Goal: Transaction & Acquisition: Purchase product/service

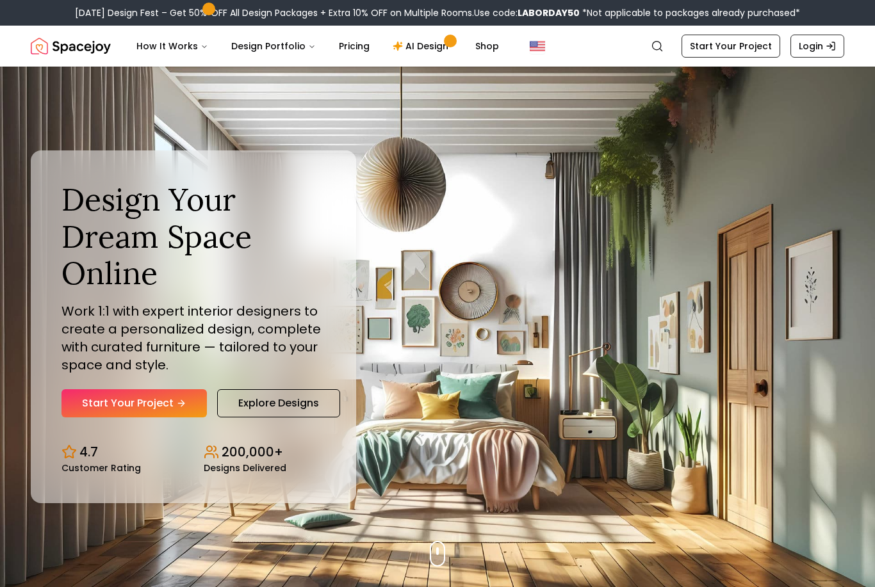
click at [100, 410] on link "Start Your Project" at bounding box center [134, 404] width 145 height 28
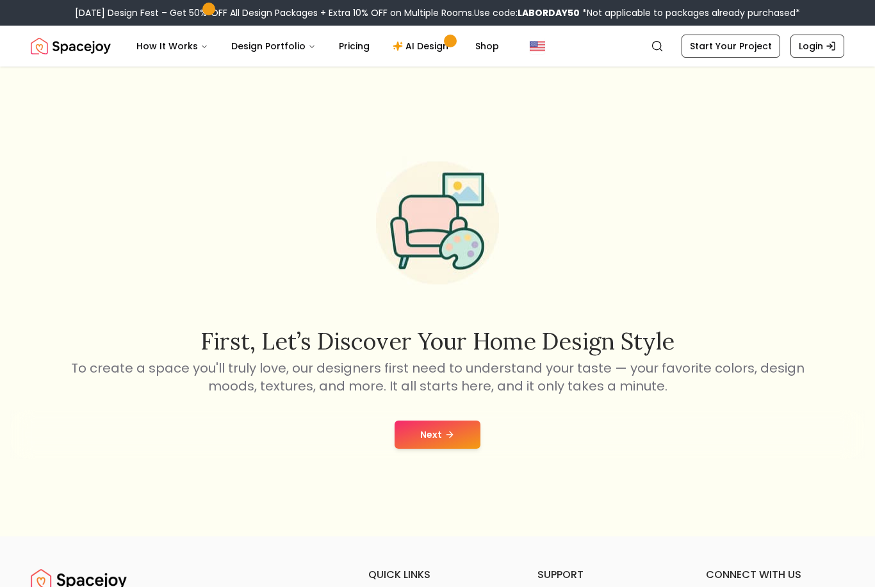
click at [449, 445] on button "Next" at bounding box center [438, 435] width 86 height 28
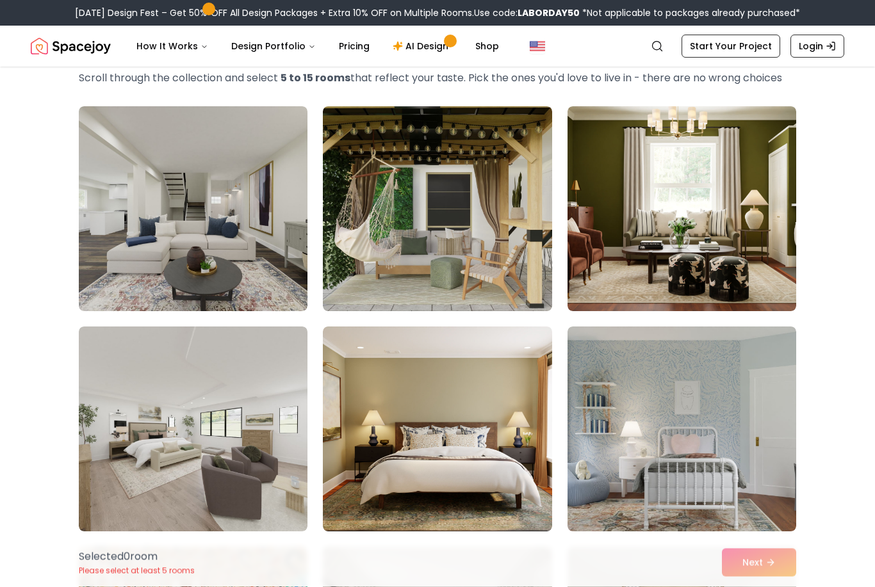
scroll to position [78, 0]
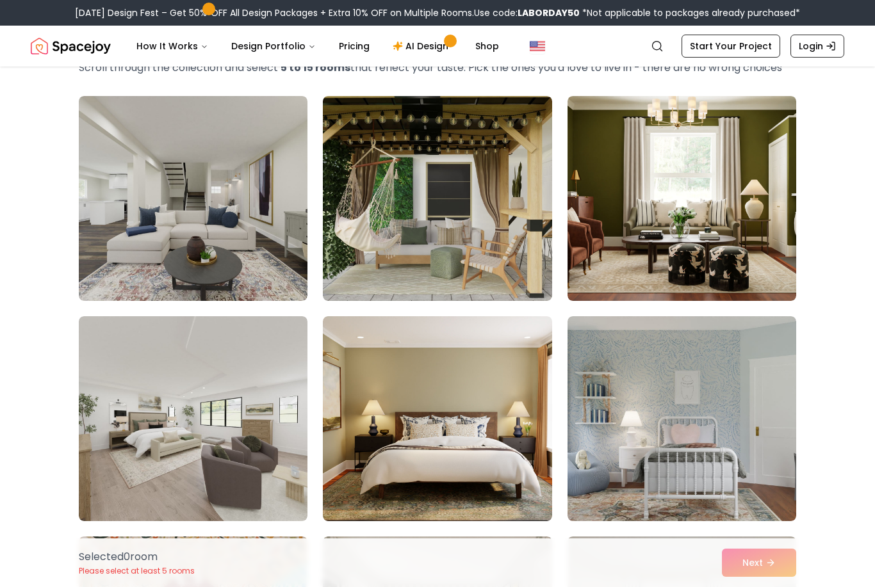
click at [131, 377] on img at bounding box center [193, 418] width 229 height 205
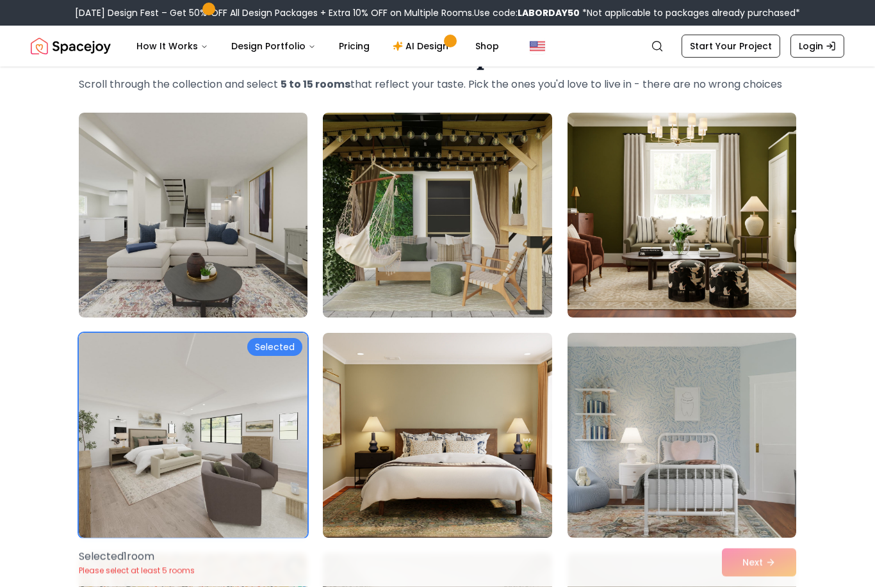
scroll to position [62, 0]
click at [108, 291] on img at bounding box center [193, 215] width 229 height 205
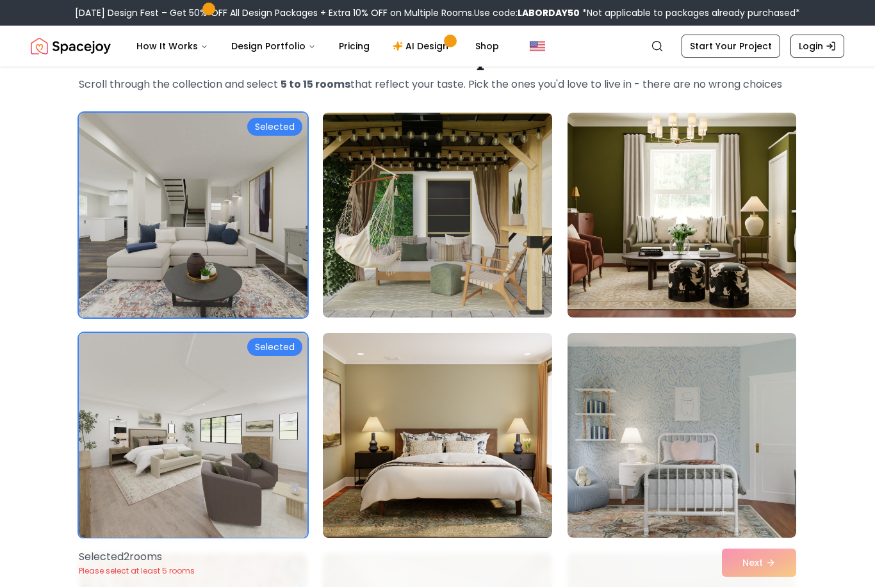
click at [370, 300] on img at bounding box center [437, 215] width 229 height 205
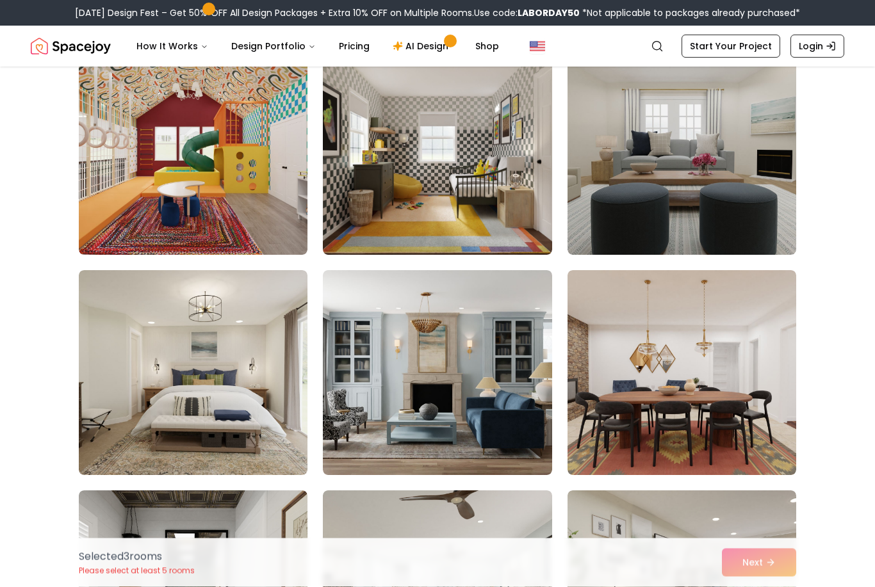
scroll to position [565, 0]
click at [164, 383] on img at bounding box center [193, 372] width 229 height 205
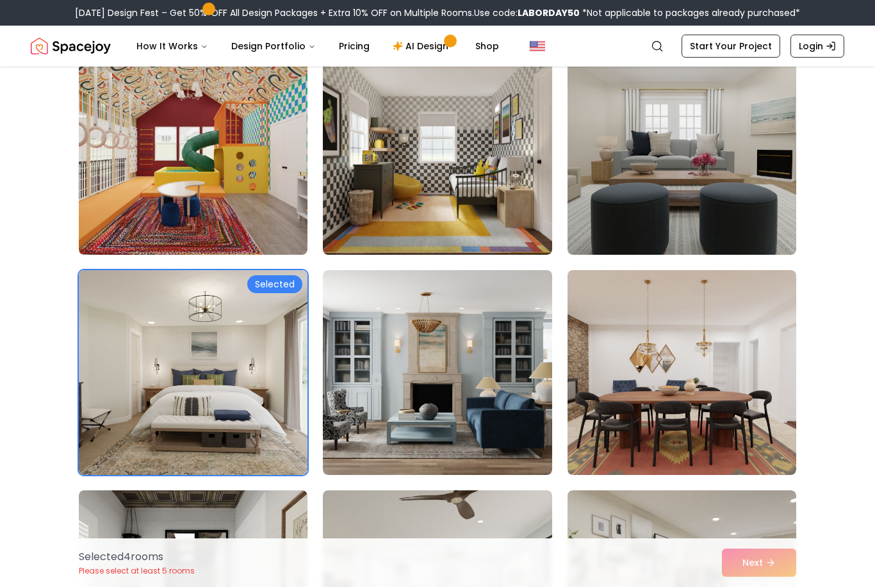
click at [349, 395] on img at bounding box center [437, 372] width 229 height 205
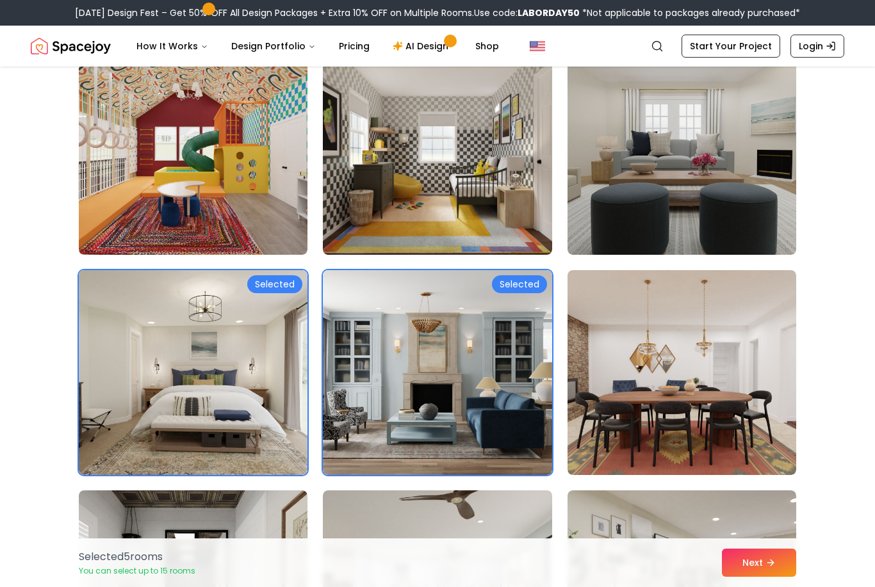
click at [217, 397] on img at bounding box center [193, 372] width 229 height 205
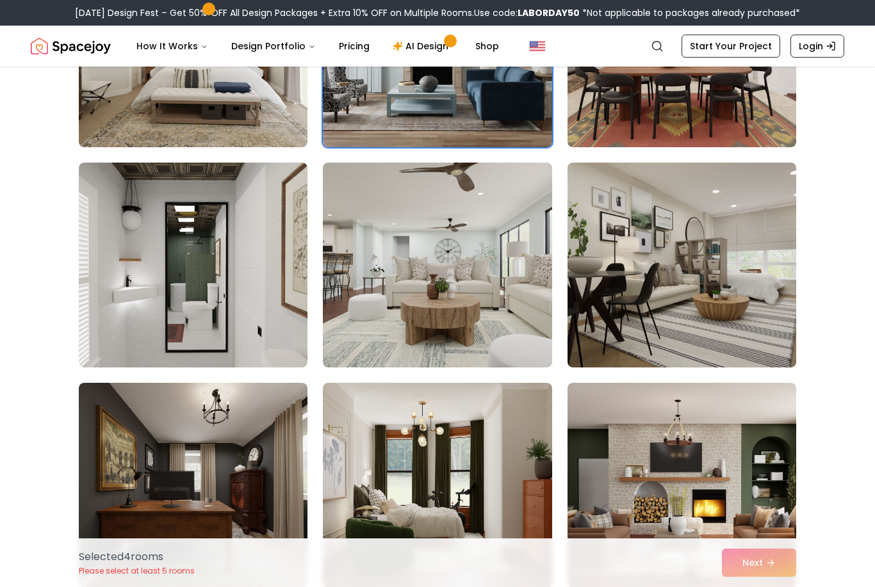
click at [365, 325] on img at bounding box center [437, 265] width 229 height 205
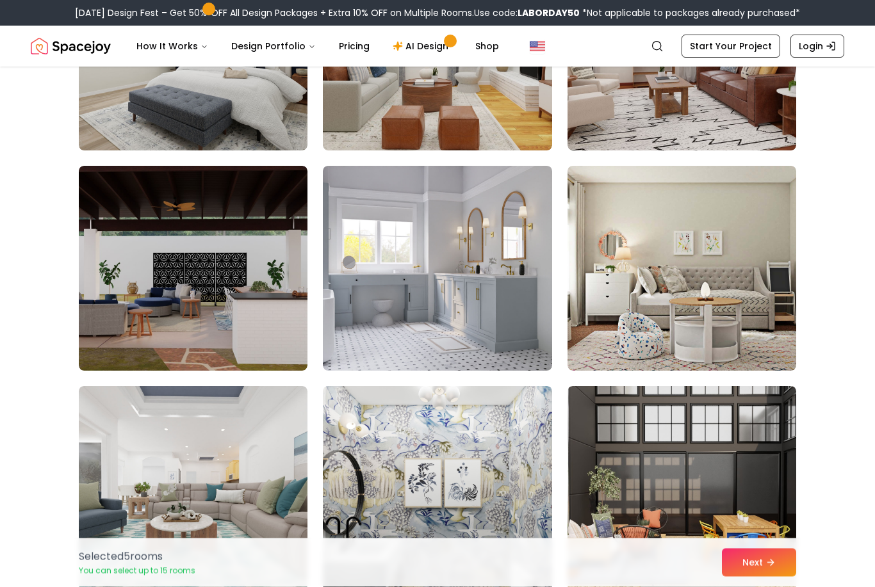
scroll to position [4195, 0]
click at [352, 329] on img at bounding box center [437, 268] width 229 height 205
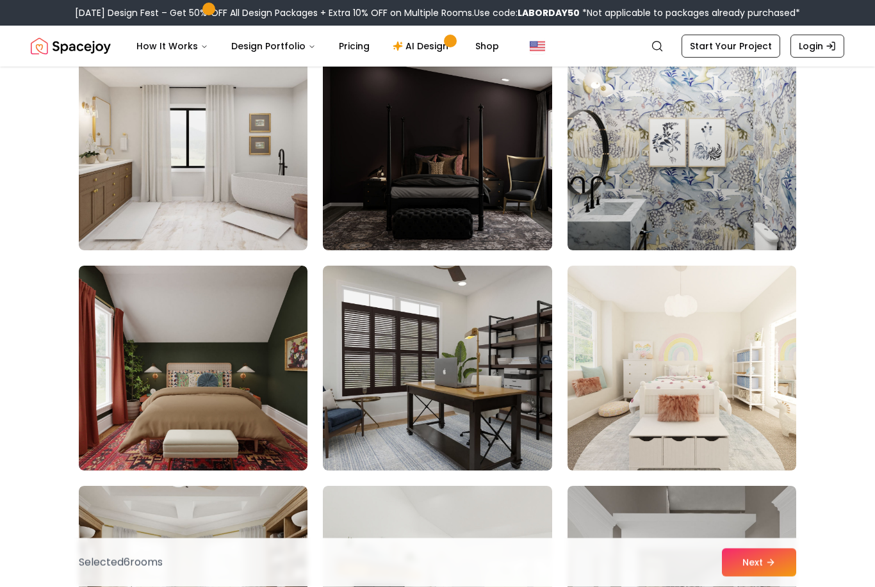
scroll to position [4969, 0]
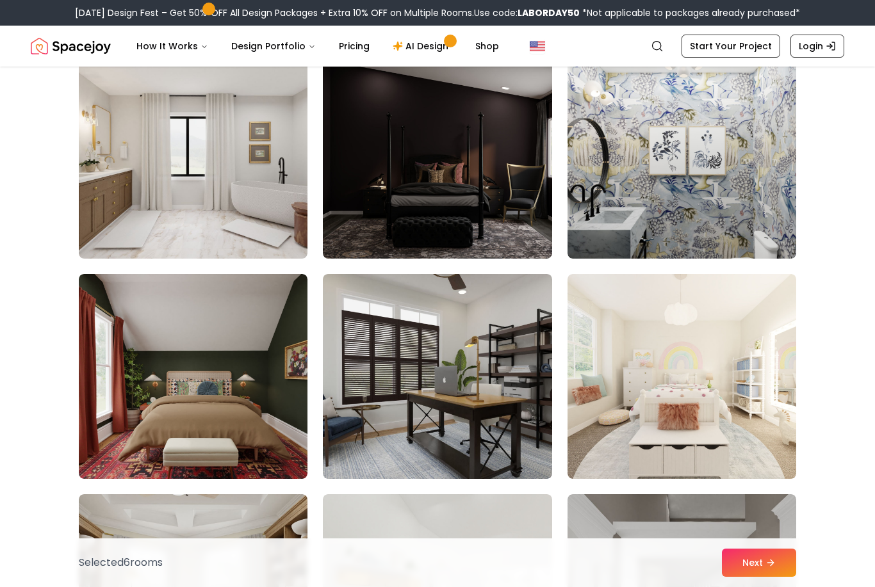
click at [133, 126] on img at bounding box center [193, 156] width 229 height 205
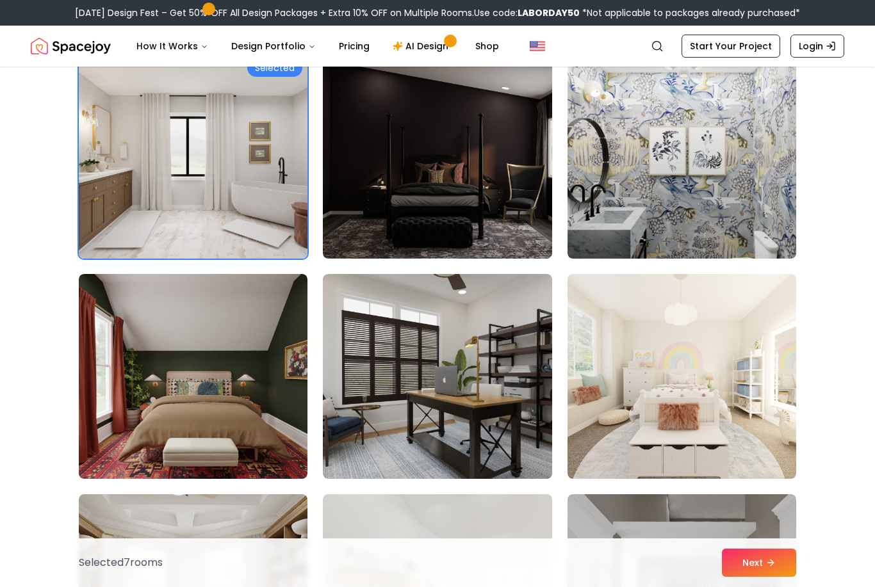
click at [135, 122] on img at bounding box center [193, 156] width 229 height 205
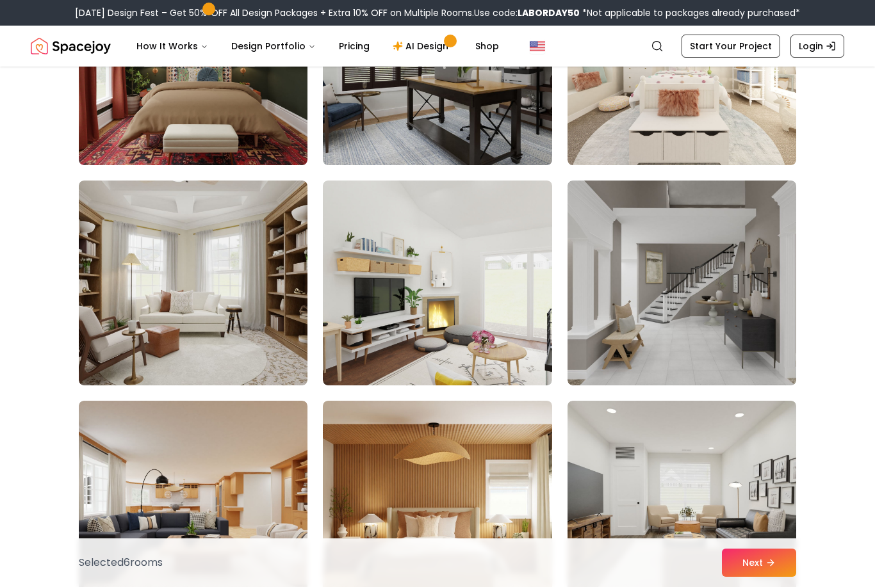
scroll to position [5281, 0]
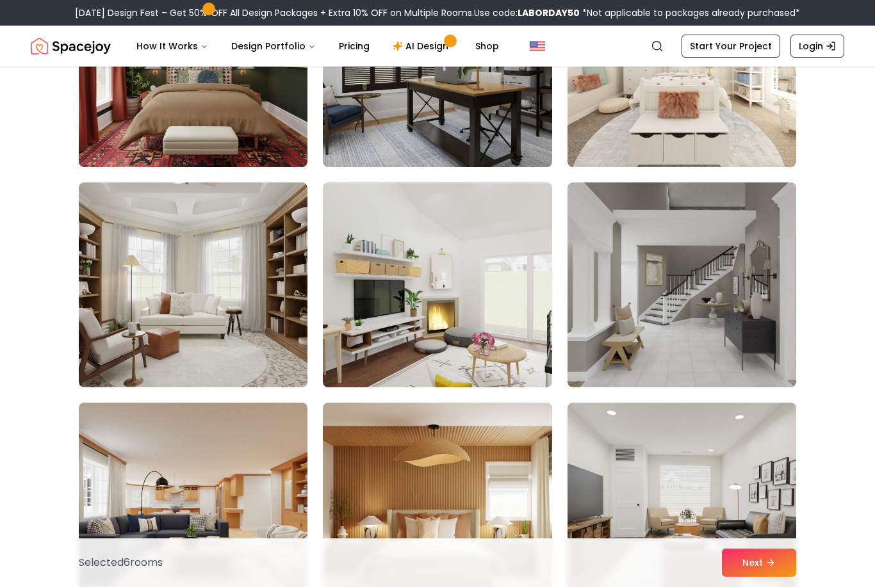
click at [782, 369] on img at bounding box center [682, 285] width 229 height 205
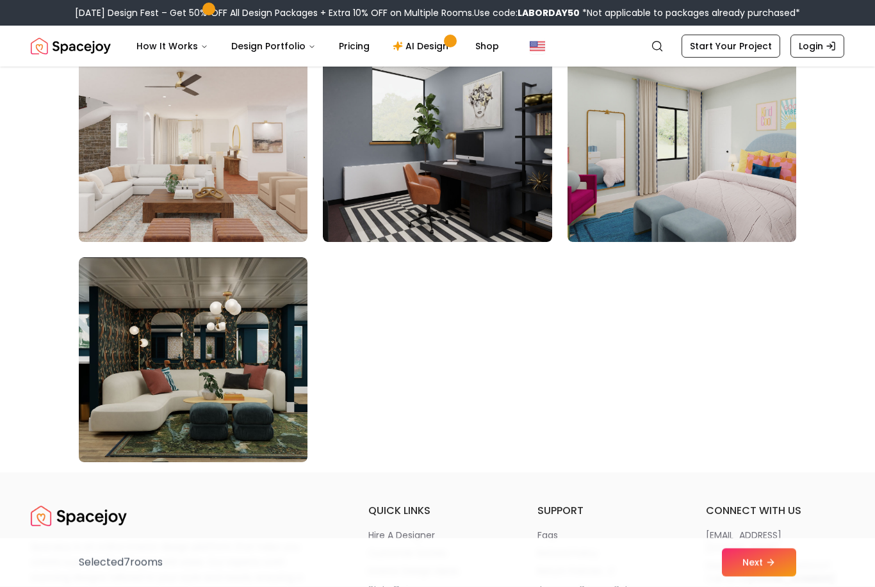
click at [767, 568] on icon at bounding box center [771, 563] width 10 height 10
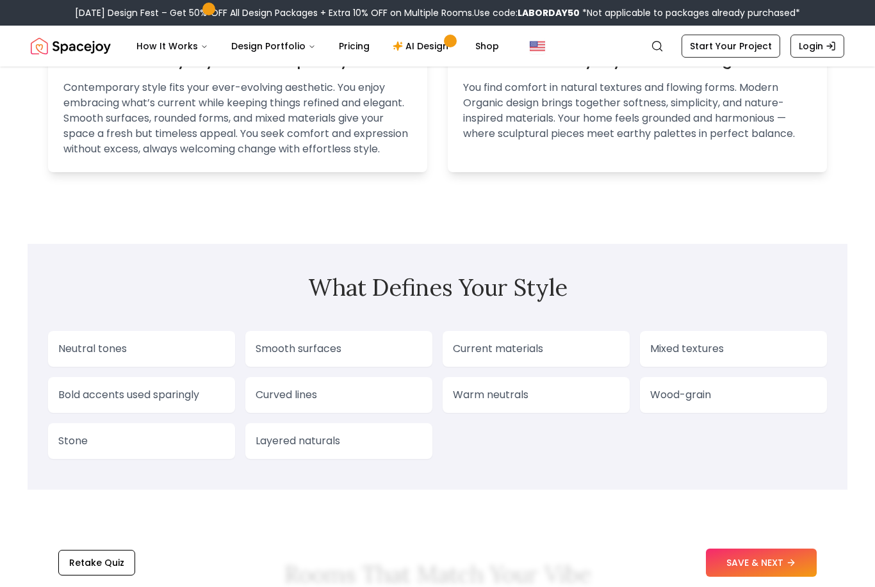
scroll to position [915, 0]
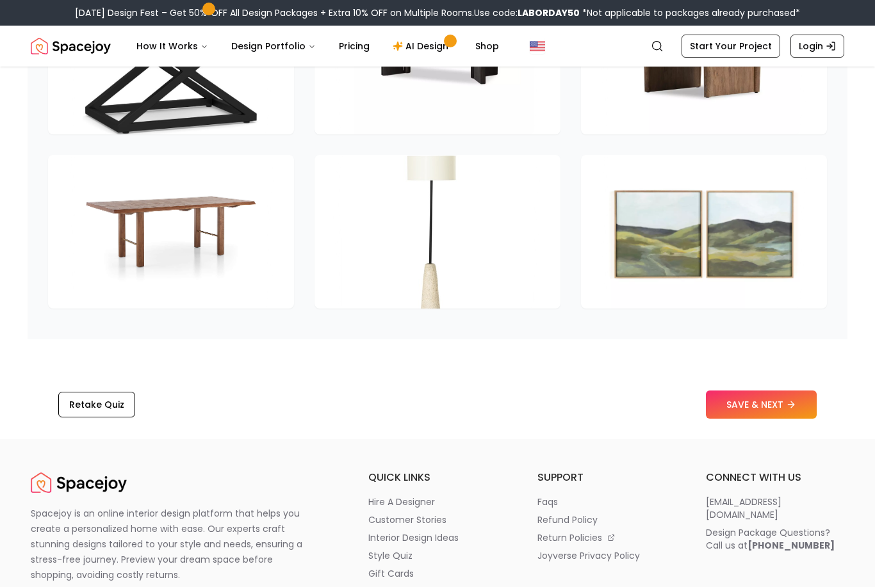
click at [789, 406] on icon at bounding box center [791, 406] width 6 height 0
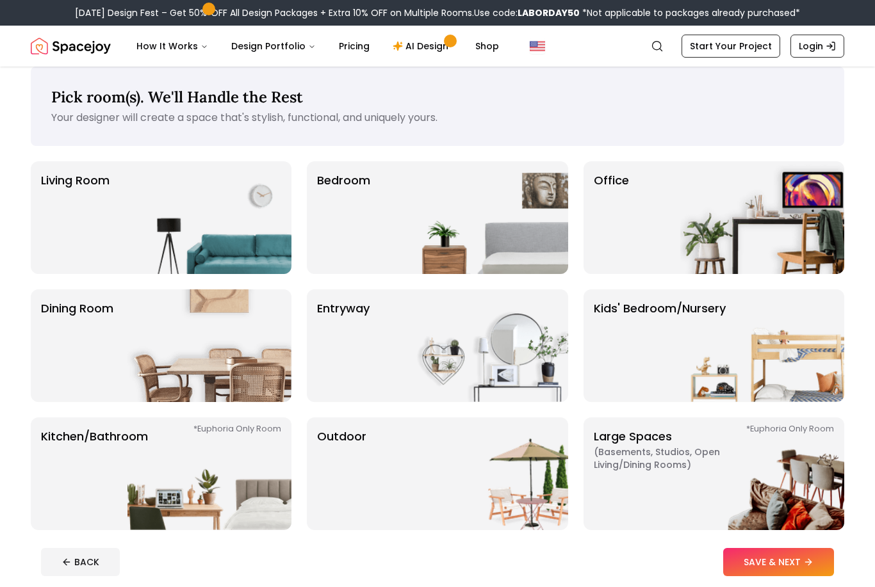
scroll to position [15, 0]
click at [73, 230] on p "Living Room" at bounding box center [75, 218] width 69 height 92
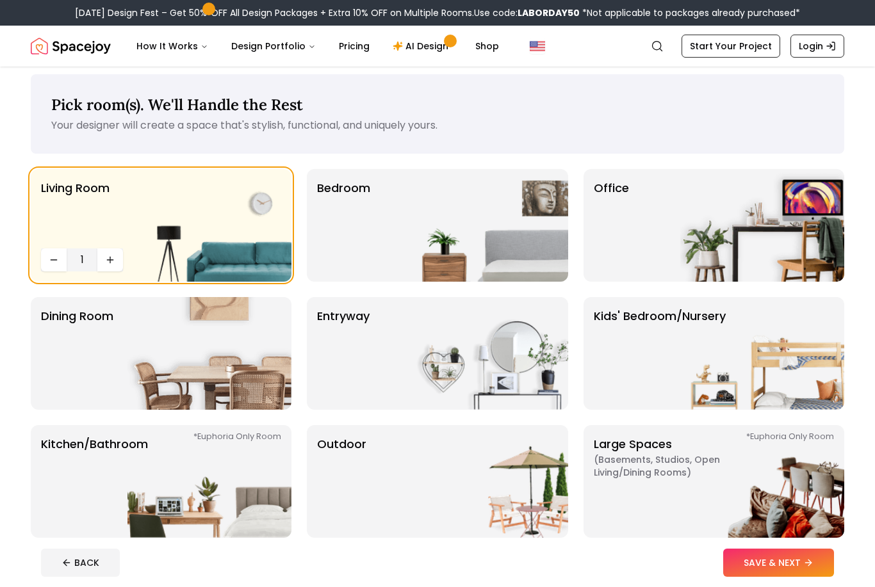
scroll to position [0, 0]
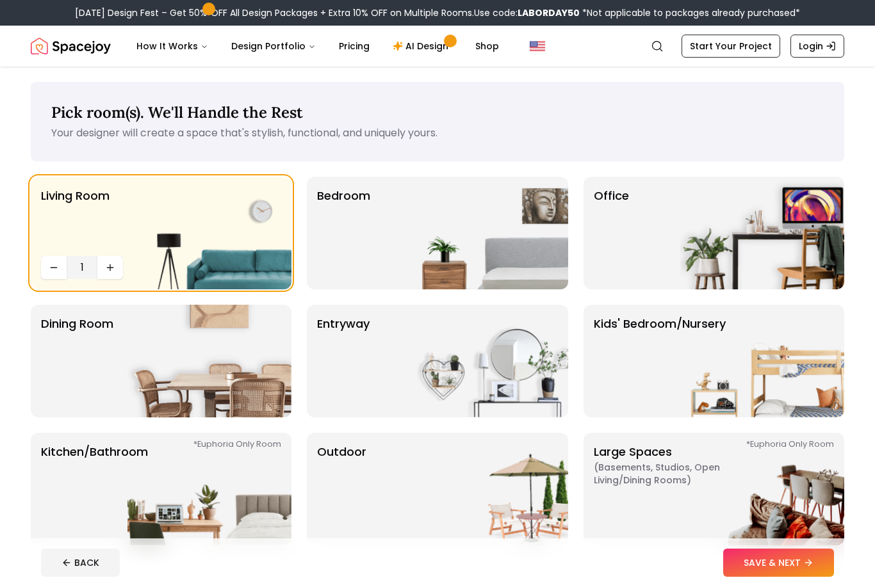
click at [115, 276] on button "Increase quantity" at bounding box center [110, 267] width 26 height 23
click at [116, 268] on button "Increase quantity" at bounding box center [110, 267] width 26 height 23
click at [58, 270] on icon "Decrease quantity" at bounding box center [54, 268] width 10 height 10
click at [502, 251] on img at bounding box center [486, 233] width 164 height 113
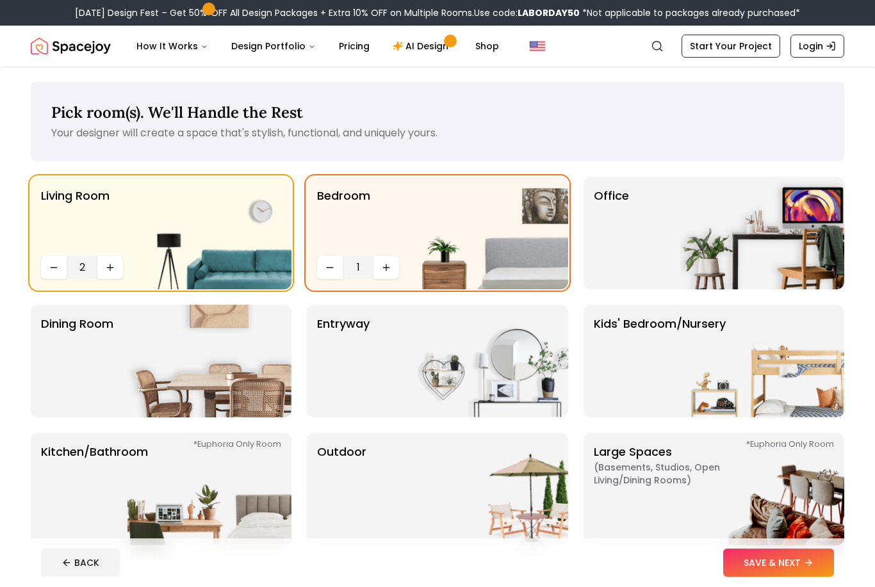
click at [386, 267] on icon "Increase quantity" at bounding box center [386, 268] width 10 height 10
click at [385, 267] on icon "Increase quantity" at bounding box center [386, 268] width 10 height 10
click at [386, 262] on button "Increase quantity" at bounding box center [386, 267] width 26 height 23
click at [386, 261] on button "Increase quantity" at bounding box center [386, 267] width 26 height 23
click at [384, 263] on icon "Increase quantity" at bounding box center [386, 268] width 10 height 10
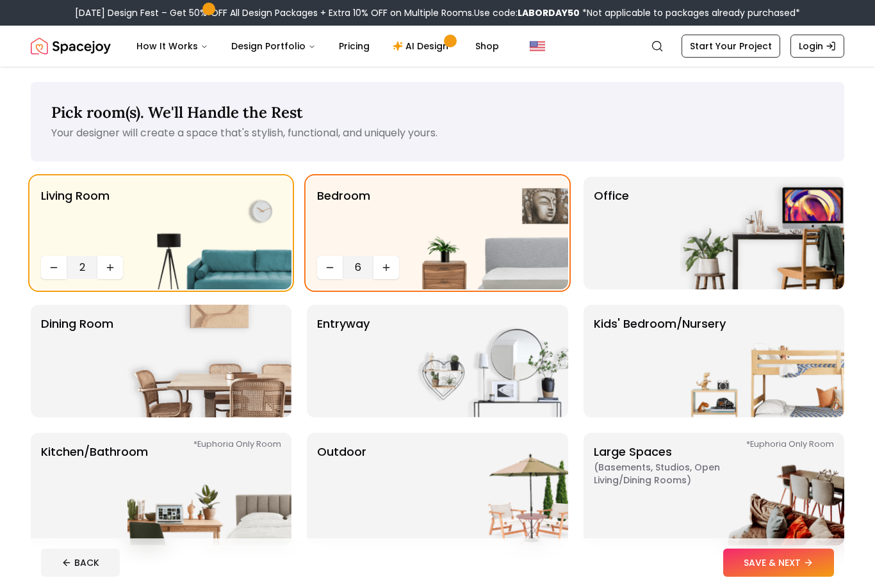
click at [680, 245] on img at bounding box center [762, 233] width 164 height 113
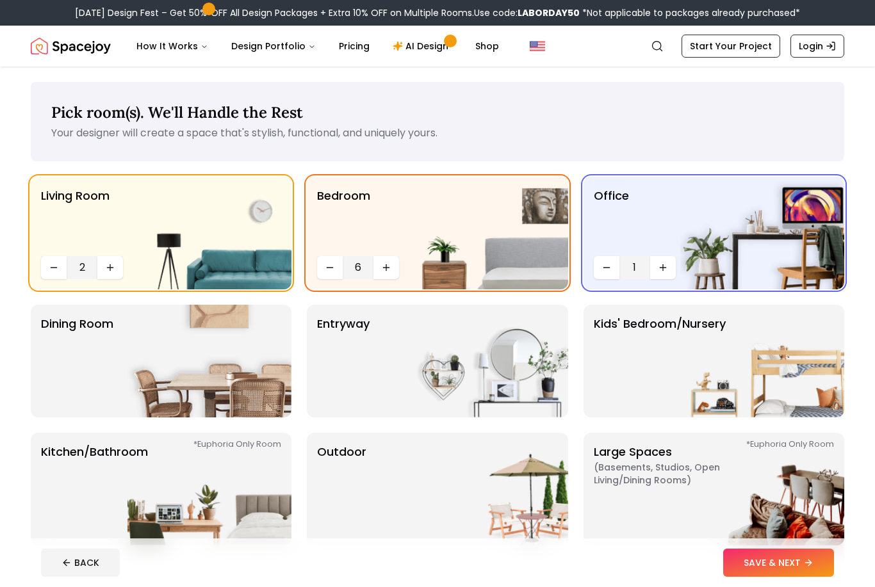
click at [659, 274] on button "Increase quantity" at bounding box center [663, 267] width 26 height 23
click at [662, 261] on button "Increase quantity" at bounding box center [663, 267] width 26 height 23
click at [609, 269] on icon "Decrease quantity" at bounding box center [607, 268] width 10 height 10
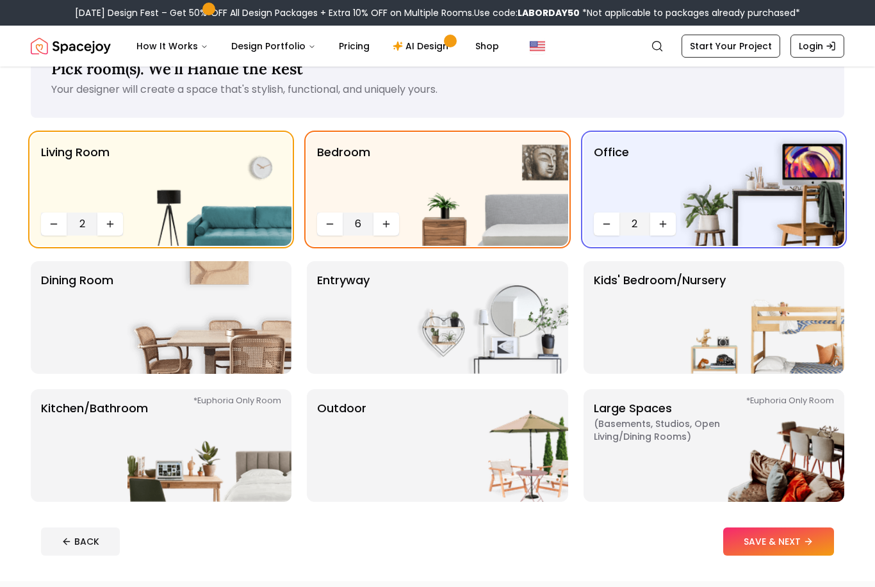
scroll to position [44, 0]
click at [84, 307] on p "Dining Room" at bounding box center [77, 318] width 72 height 92
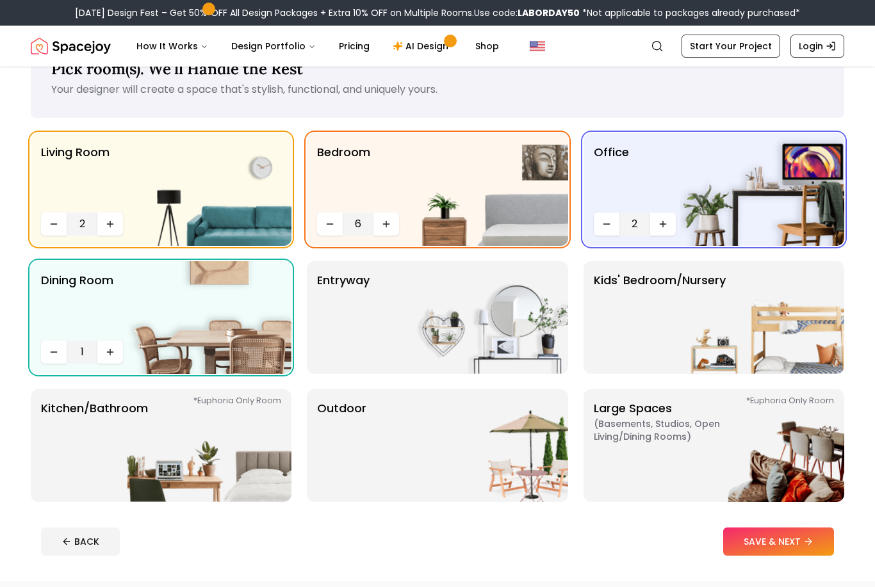
click at [106, 350] on icon "Increase quantity" at bounding box center [110, 352] width 10 height 10
click at [518, 322] on img at bounding box center [486, 317] width 164 height 113
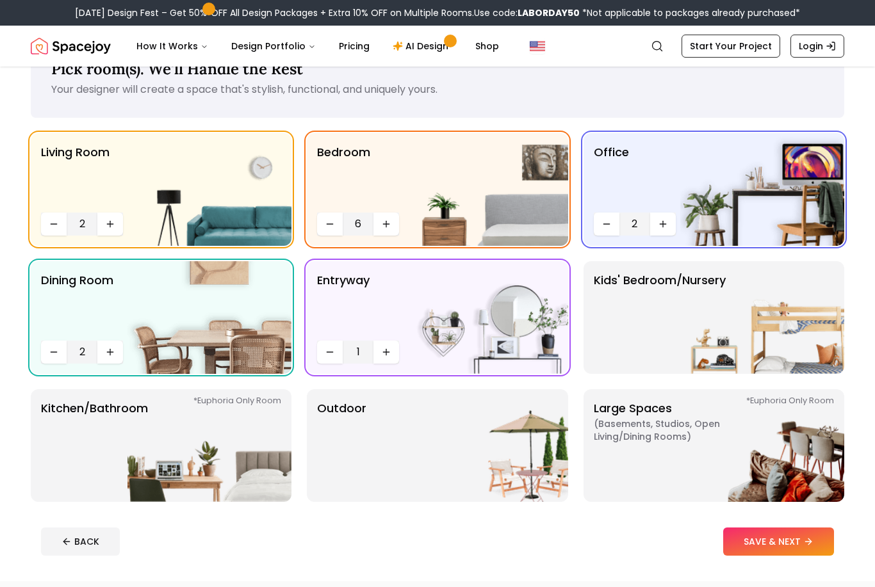
click at [384, 354] on icon "Increase quantity" at bounding box center [386, 352] width 10 height 10
click at [328, 351] on icon "Decrease quantity" at bounding box center [330, 352] width 10 height 10
click at [684, 341] on img at bounding box center [762, 317] width 164 height 113
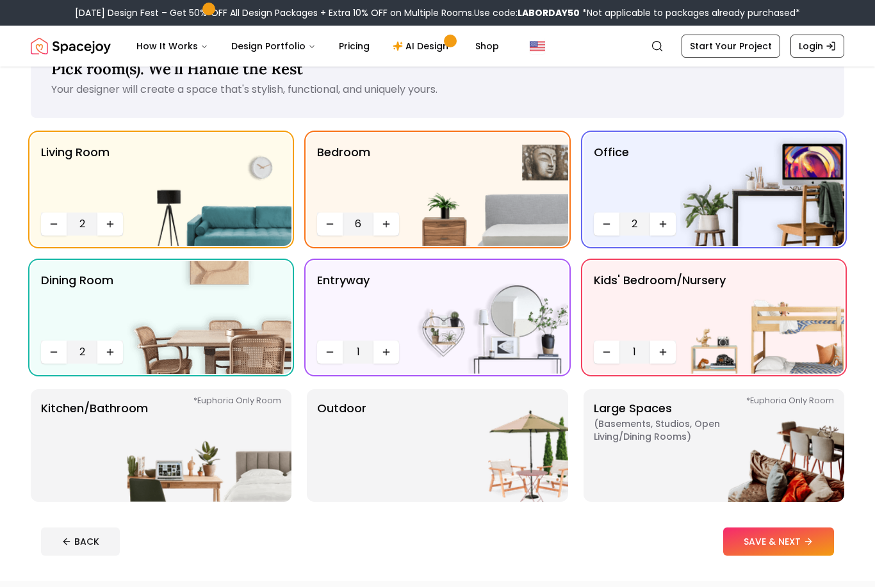
click at [663, 357] on button "Increase quantity" at bounding box center [663, 352] width 26 height 23
click at [652, 411] on p "Large Spaces ( Basements, Studios, Open living/dining rooms ) *Euphoria Only Ro…" at bounding box center [674, 446] width 160 height 92
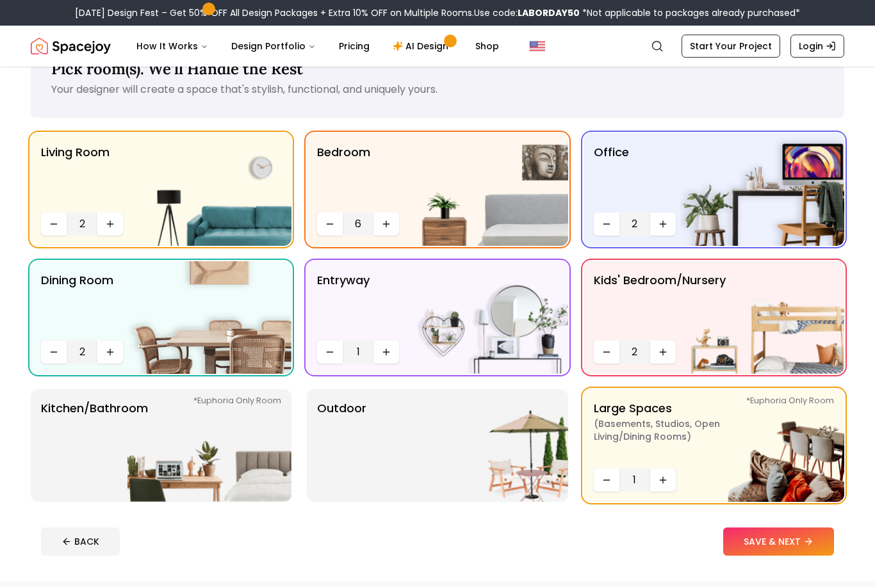
click at [329, 220] on icon "Decrease quantity" at bounding box center [330, 224] width 10 height 10
click at [660, 478] on icon "Increase quantity" at bounding box center [663, 480] width 10 height 10
click at [664, 478] on icon "Increase quantity" at bounding box center [663, 480] width 10 height 10
click at [612, 480] on button "Decrease quantity" at bounding box center [607, 480] width 26 height 23
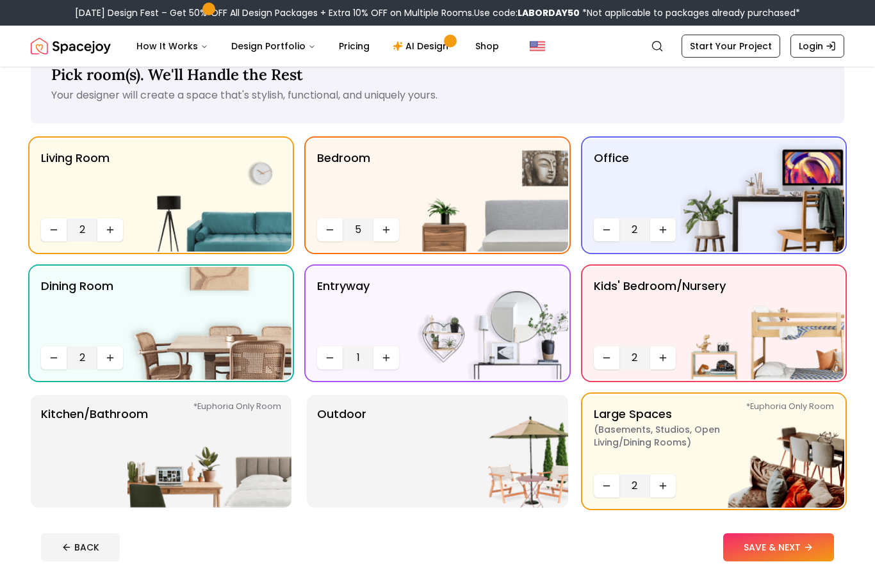
scroll to position [29, 0]
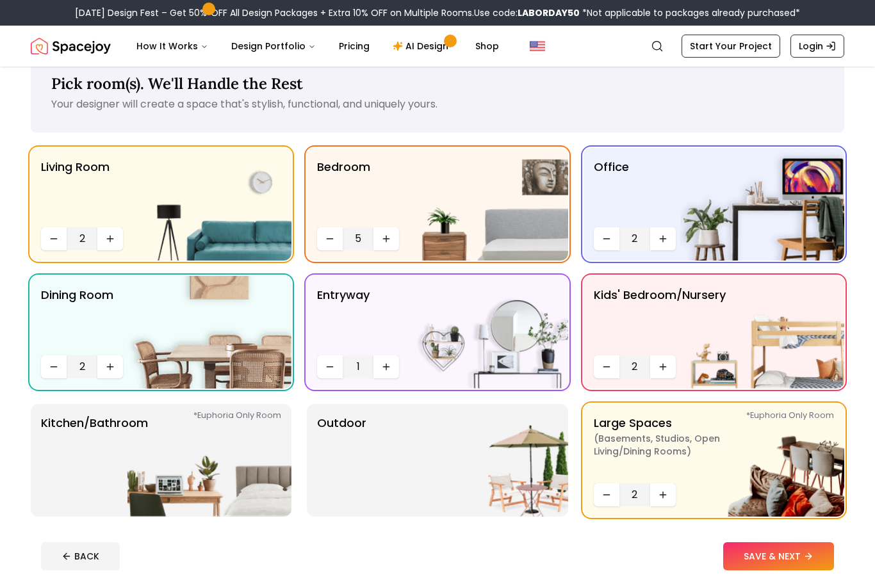
click at [425, 493] on img at bounding box center [486, 460] width 164 height 113
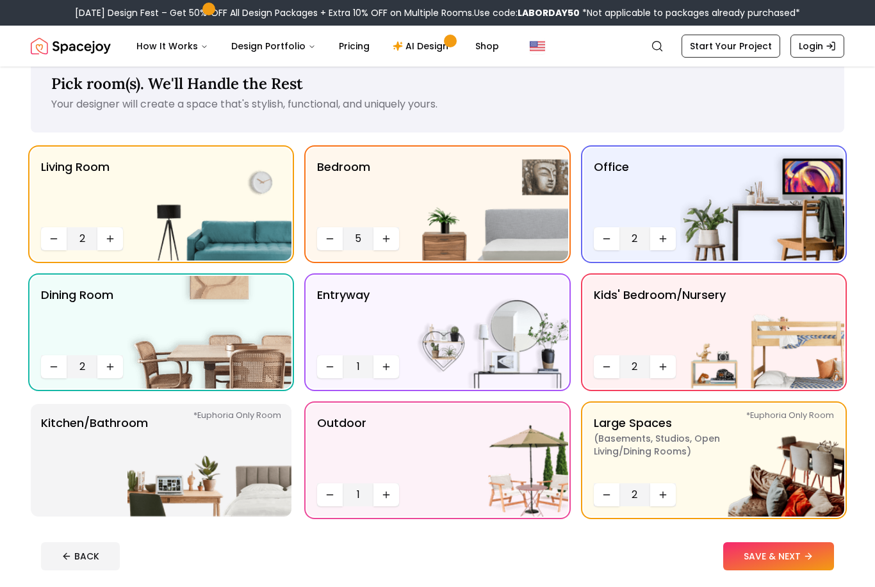
click at [364, 499] on span "1" at bounding box center [358, 495] width 21 height 15
click at [375, 498] on button "Increase quantity" at bounding box center [386, 495] width 26 height 23
click at [375, 497] on button "Increase quantity" at bounding box center [386, 495] width 26 height 23
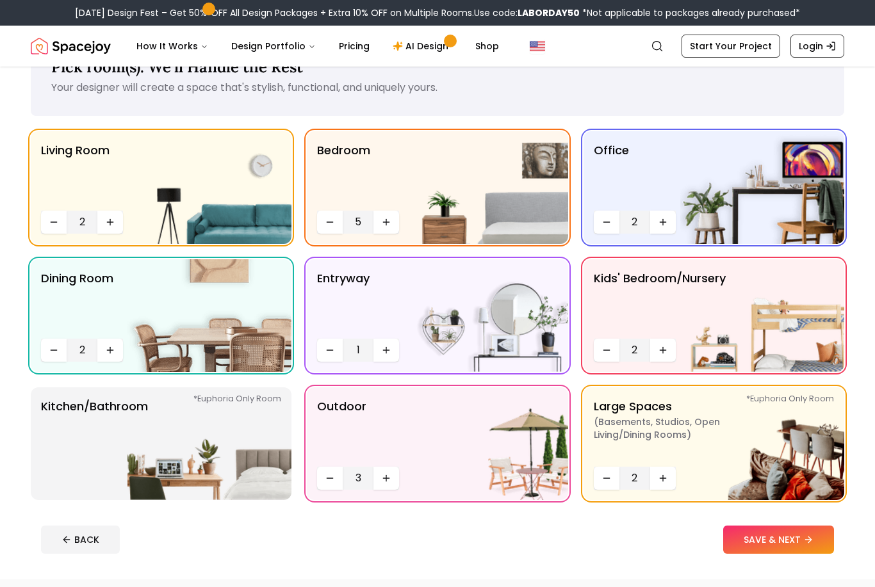
scroll to position [50, 0]
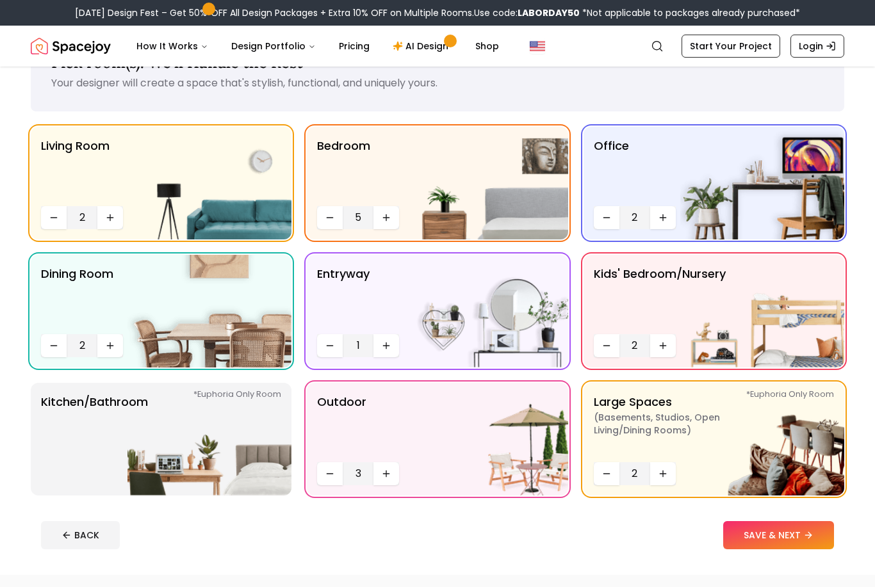
click at [103, 404] on p "Kitchen/Bathroom *Euphoria Only Room" at bounding box center [94, 439] width 107 height 92
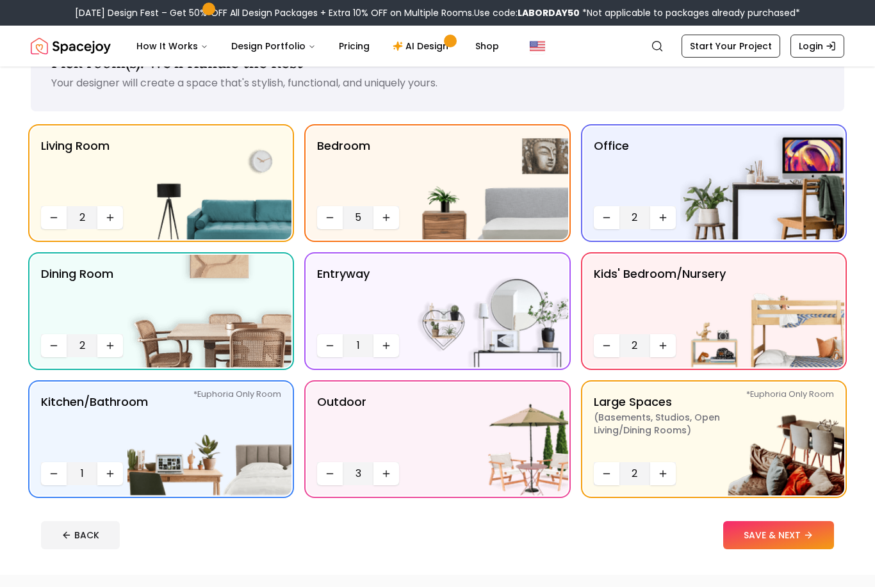
click at [115, 477] on icon "Increase quantity" at bounding box center [110, 474] width 10 height 10
click at [113, 479] on button "Increase quantity" at bounding box center [110, 474] width 26 height 23
click at [113, 479] on icon "Increase quantity" at bounding box center [110, 474] width 10 height 10
click at [115, 481] on button "Increase quantity" at bounding box center [110, 474] width 26 height 23
click at [791, 543] on button "SAVE & NEXT" at bounding box center [778, 535] width 111 height 28
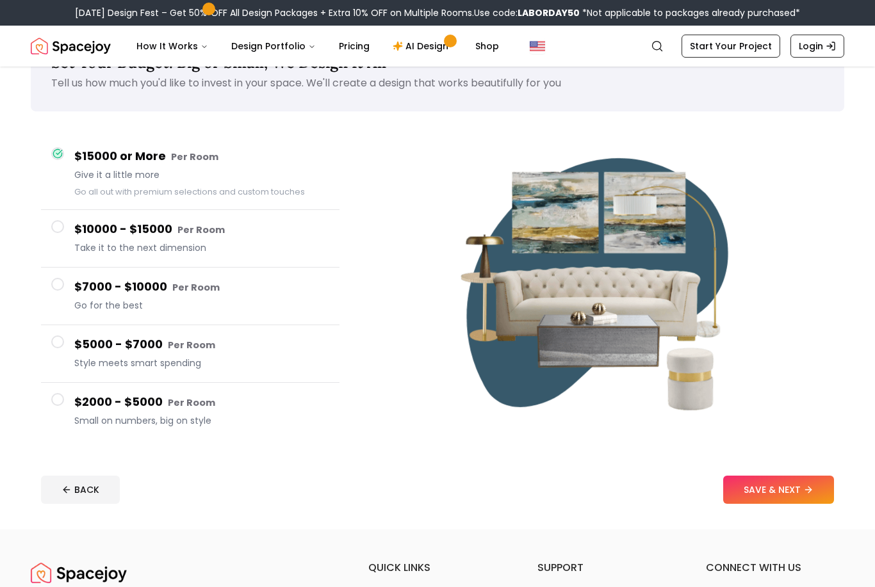
click at [821, 496] on button "SAVE & NEXT" at bounding box center [778, 490] width 111 height 28
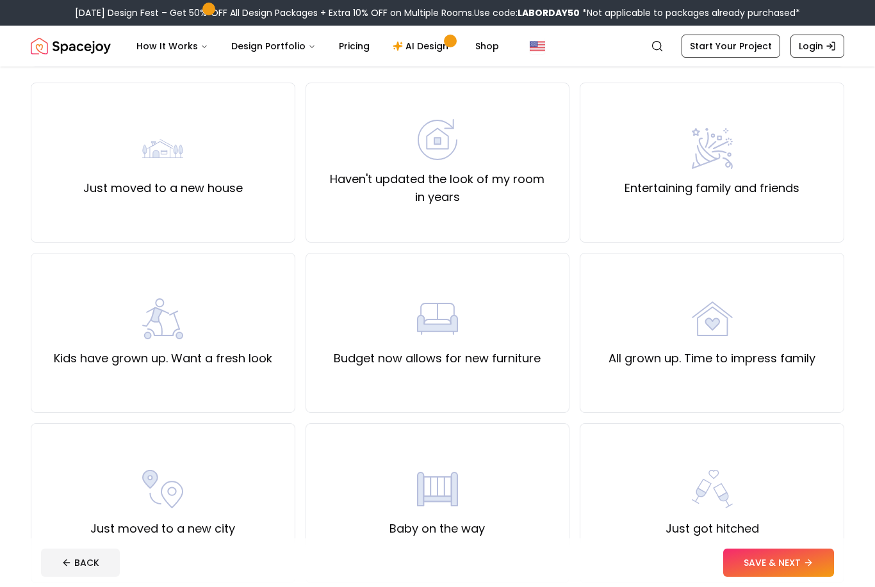
scroll to position [94, 0]
click at [54, 203] on div "Just moved to a new house" at bounding box center [163, 163] width 265 height 160
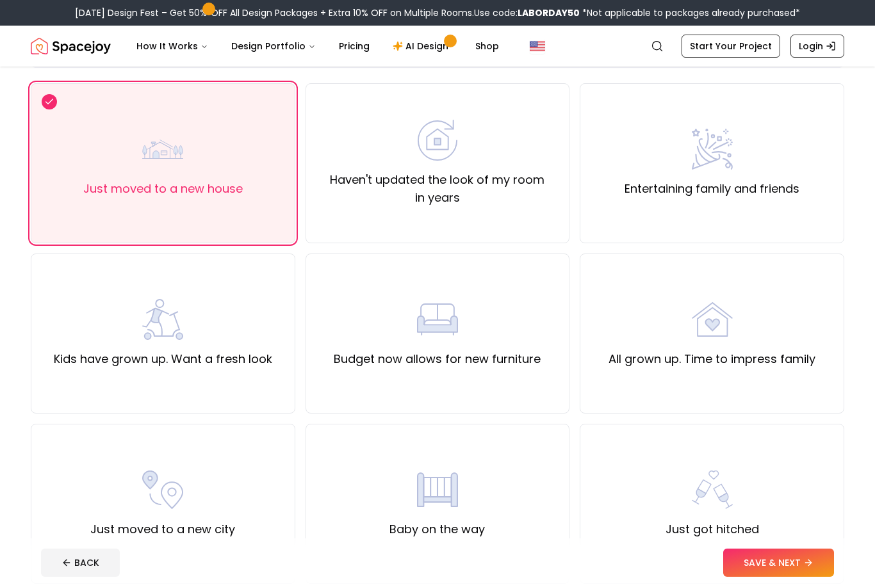
click at [807, 568] on icon at bounding box center [808, 563] width 10 height 10
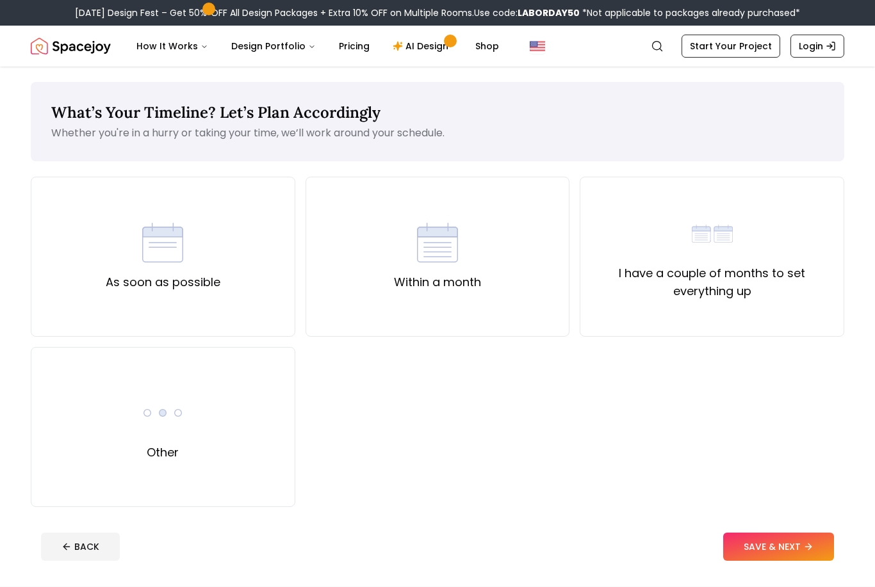
click at [81, 313] on div "As soon as possible" at bounding box center [163, 257] width 265 height 160
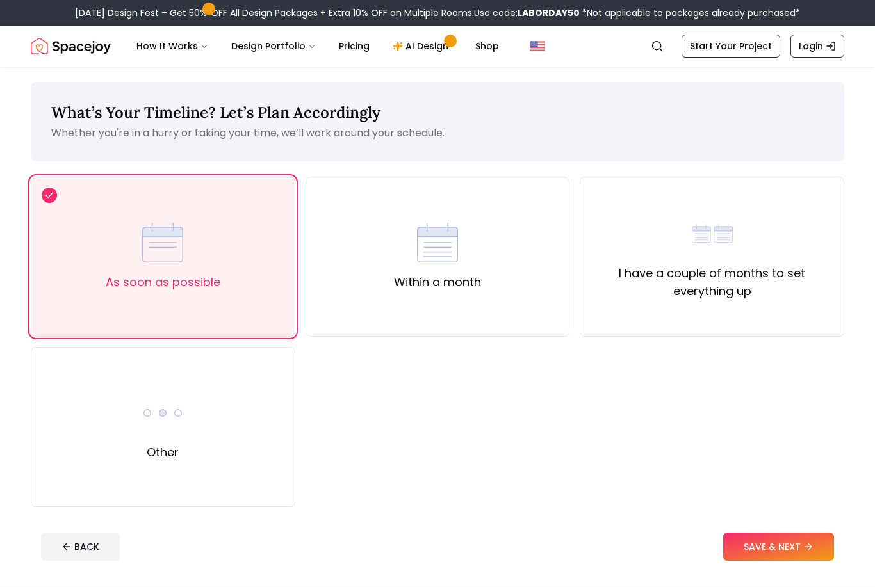
click at [801, 568] on footer "BACK SAVE & NEXT" at bounding box center [438, 547] width 814 height 49
click at [823, 545] on button "SAVE & NEXT" at bounding box center [778, 547] width 111 height 28
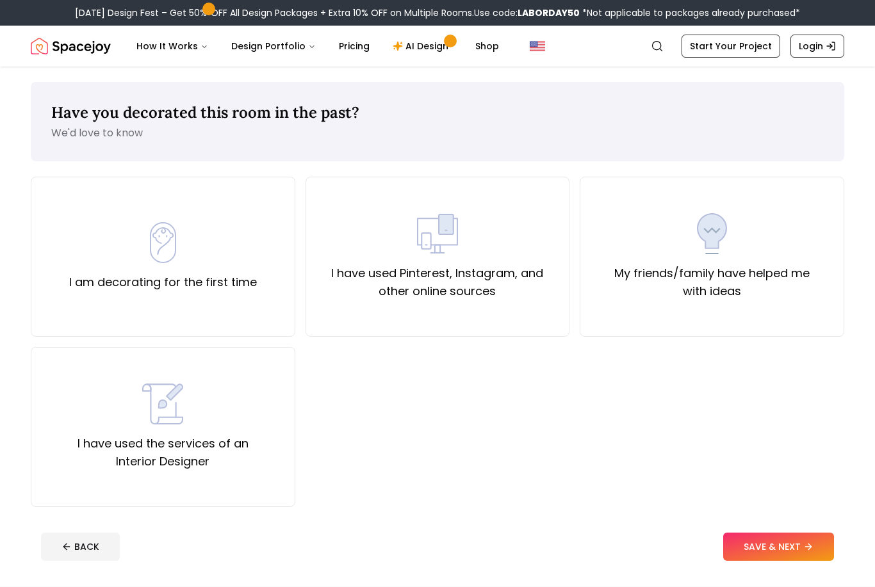
click at [72, 297] on div "I am decorating for the first time" at bounding box center [163, 257] width 265 height 160
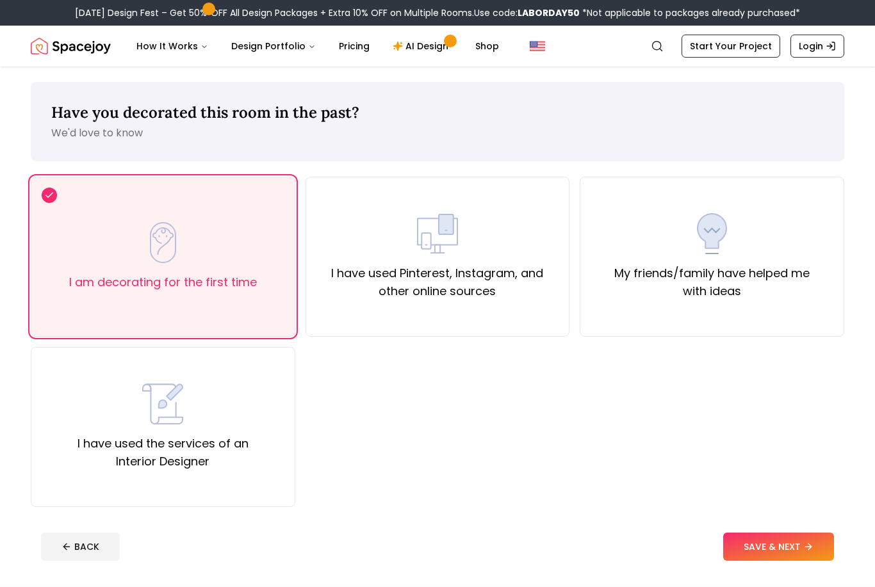
click at [813, 546] on icon at bounding box center [808, 547] width 10 height 10
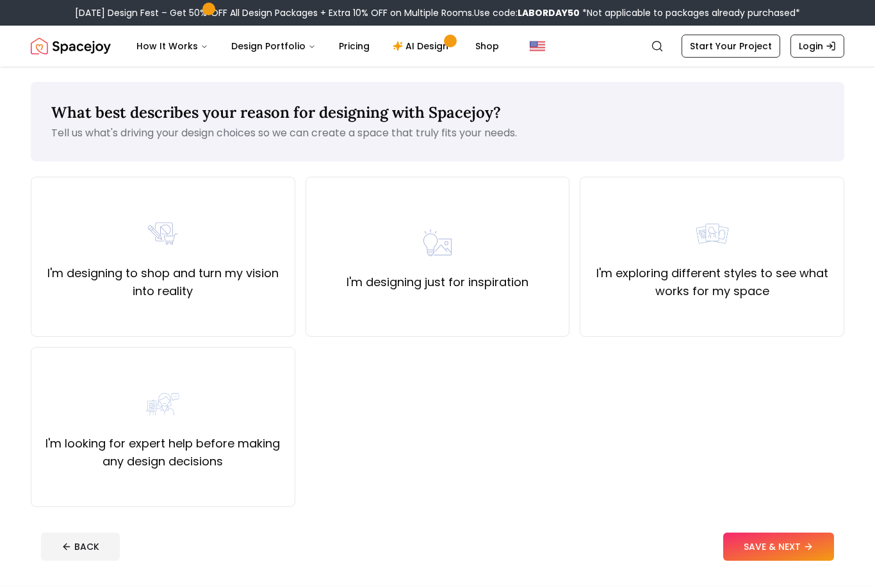
click at [73, 301] on div "I'm designing to shop and turn my vision into reality" at bounding box center [163, 257] width 265 height 160
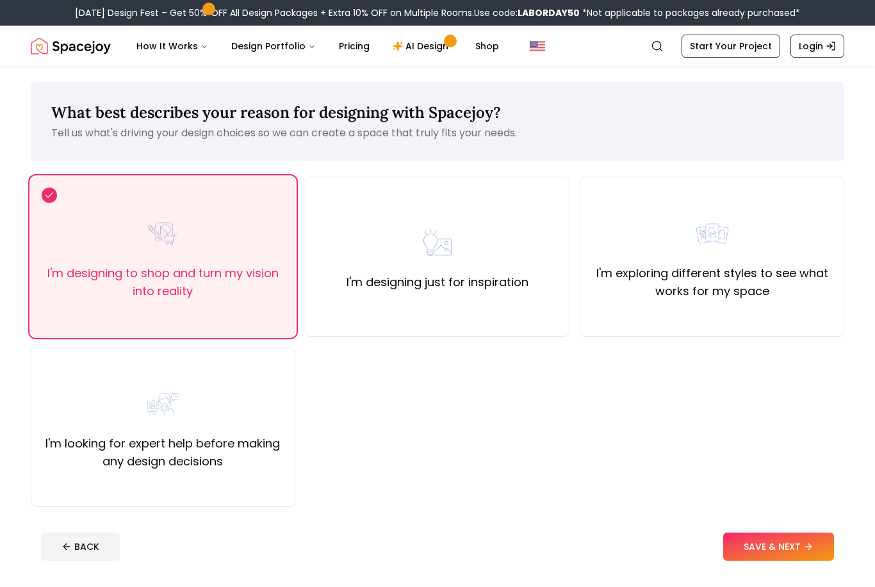
click at [806, 558] on button "SAVE & NEXT" at bounding box center [778, 547] width 111 height 28
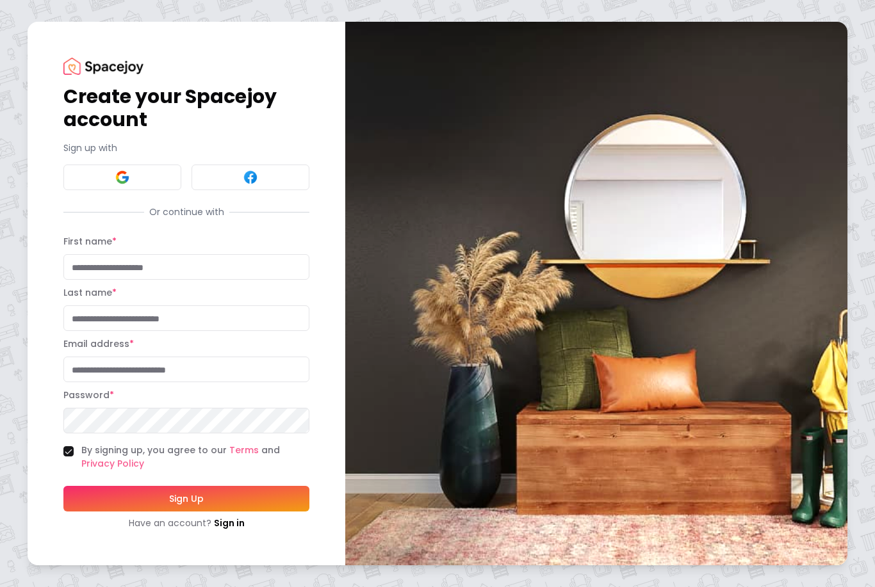
click at [85, 190] on button at bounding box center [122, 178] width 118 height 26
